Goal: Check status: Check status

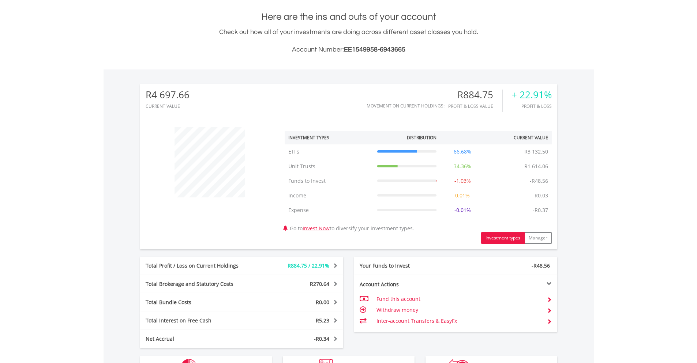
scroll to position [70, 139]
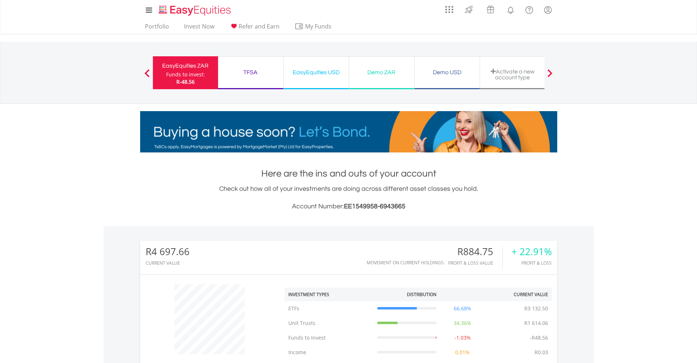
scroll to position [220, 0]
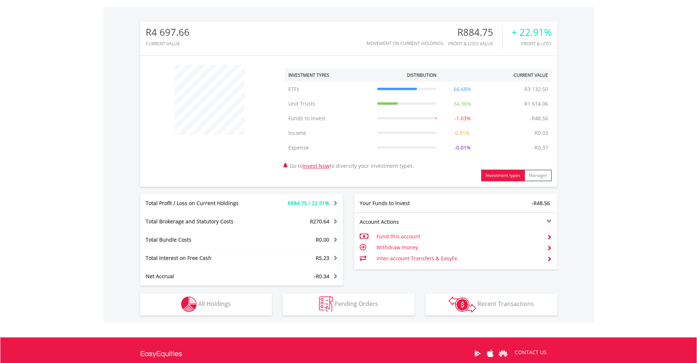
click at [232, 317] on div "R4 697.66 CURRENT VALUE Movement on Current Holdings: R884.75 Profit & Loss Val…" at bounding box center [349, 165] width 490 height 316
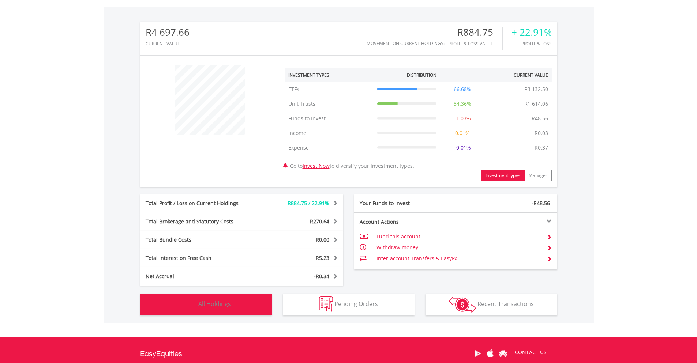
click at [234, 311] on button "Holdings All Holdings" at bounding box center [206, 305] width 132 height 22
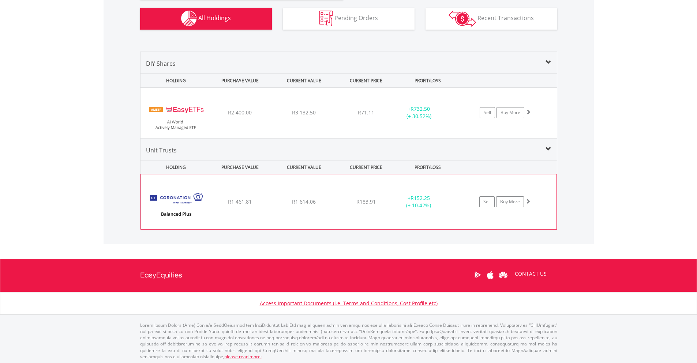
scroll to position [507, 0]
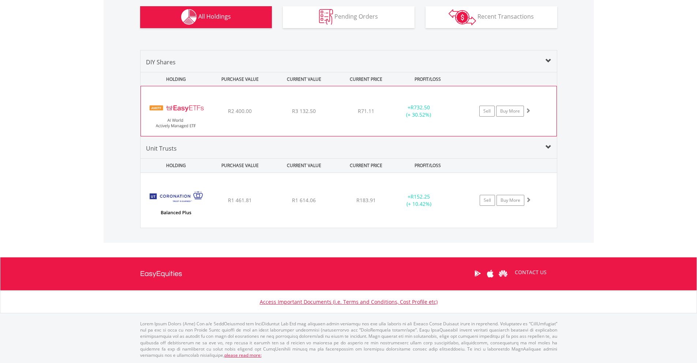
click at [306, 113] on span "R3 132.50" at bounding box center [304, 111] width 24 height 7
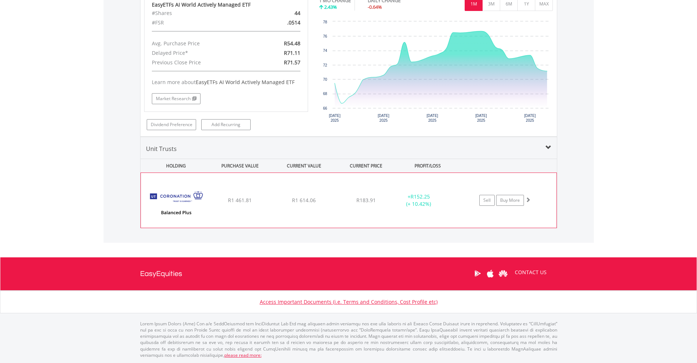
click at [359, 209] on div "﻿ Coronation Balanced Plus Fund R1 461.81 R1 614.06 R183.91 + R152.25 (+ 10.42%…" at bounding box center [349, 200] width 416 height 55
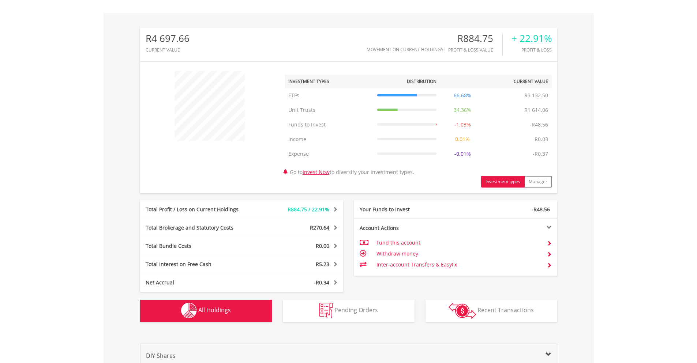
scroll to position [109, 0]
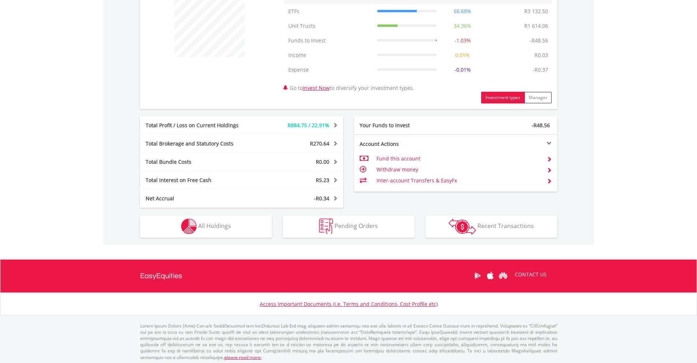
scroll to position [300, 0]
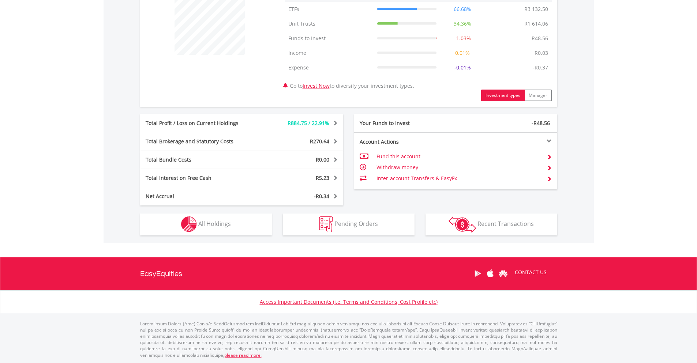
drag, startPoint x: 214, startPoint y: 242, endPoint x: 214, endPoint y: 237, distance: 4.4
click at [214, 238] on div "R4 697.66 CURRENT VALUE Movement on Current Holdings: R884.75 Profit & Loss Val…" at bounding box center [349, 85] width 490 height 316
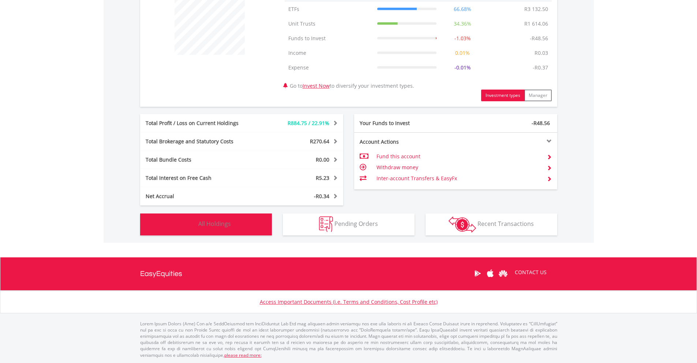
click at [215, 235] on button "Holdings All Holdings" at bounding box center [206, 225] width 132 height 22
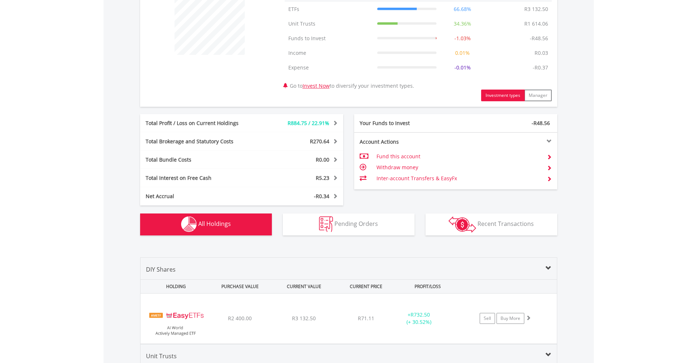
scroll to position [507, 0]
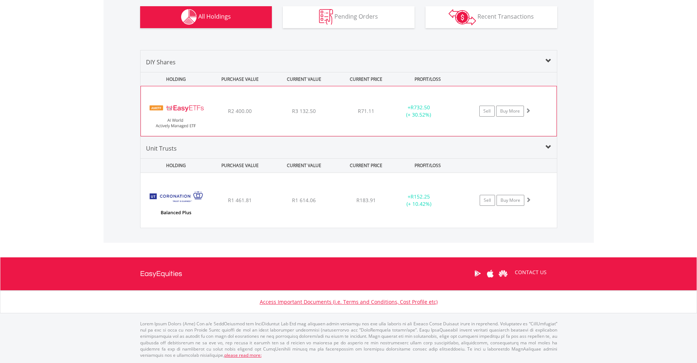
click at [316, 103] on div "﻿ EasyETFs AI World Actively Managed ETF R2 400.00 R3 132.50 R71.11 + R732.50 (…" at bounding box center [349, 111] width 416 height 50
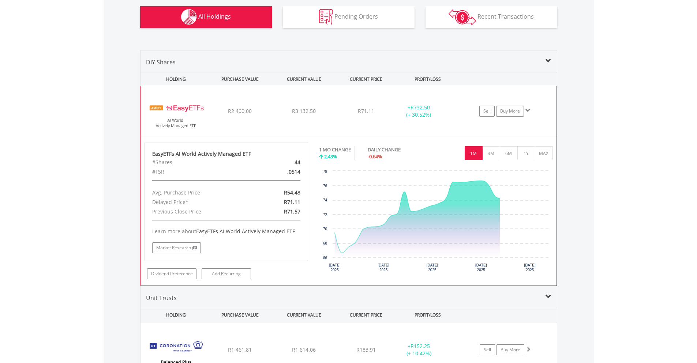
click at [316, 103] on div "﻿ EasyETFs AI World Actively Managed ETF R2 400.00 R3 132.50 R71.11 + R732.50 (…" at bounding box center [349, 111] width 416 height 50
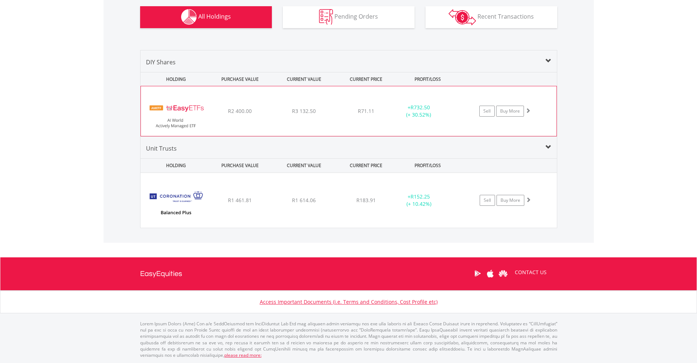
click at [316, 103] on div "﻿ EasyETFs AI World Actively Managed ETF R2 400.00 R3 132.50 R71.11 + R732.50 (…" at bounding box center [349, 111] width 416 height 50
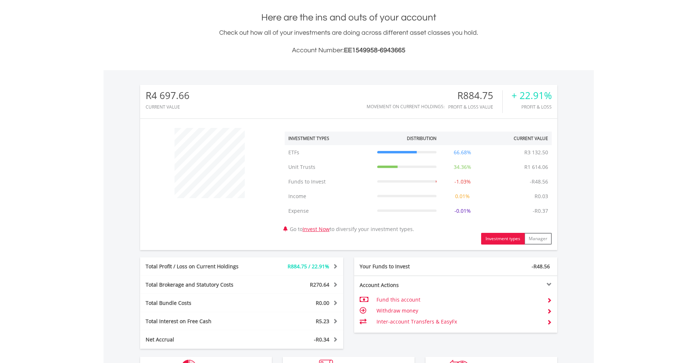
scroll to position [70, 139]
